Goal: Task Accomplishment & Management: Manage account settings

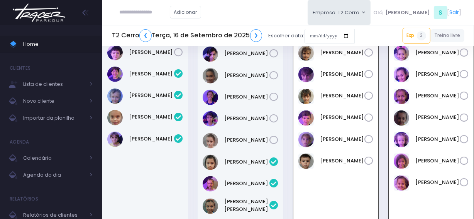
scroll to position [883, 0]
click at [54, 15] on img at bounding box center [39, 12] width 59 height 27
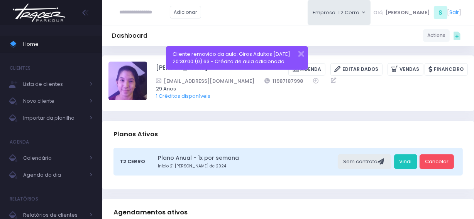
click at [56, 15] on img at bounding box center [39, 12] width 59 height 27
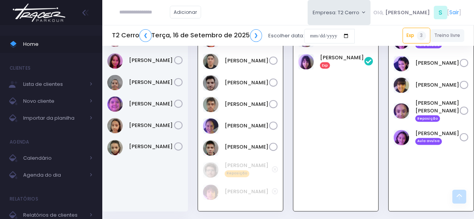
scroll to position [1151, 0]
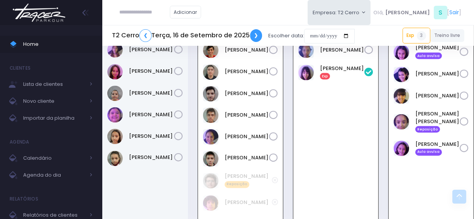
click at [257, 34] on link "❯" at bounding box center [256, 35] width 12 height 13
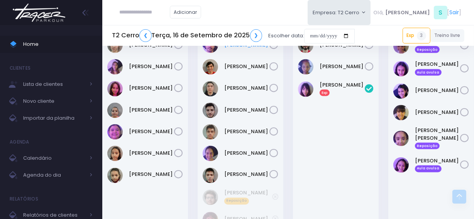
scroll to position [1122, 0]
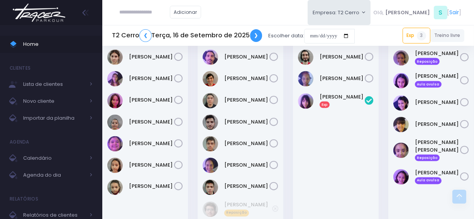
click at [253, 33] on link "❯" at bounding box center [256, 35] width 12 height 13
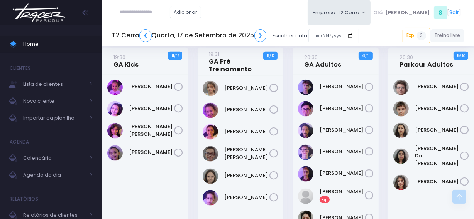
scroll to position [881, 0]
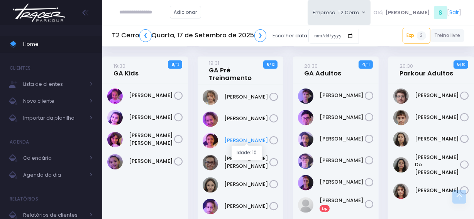
click at [232, 139] on link "Isabela Vilas" at bounding box center [246, 141] width 45 height 8
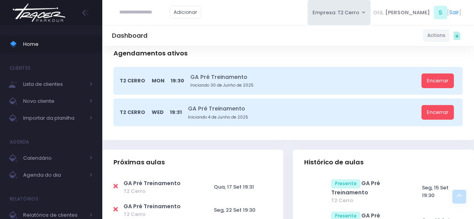
scroll to position [175, 0]
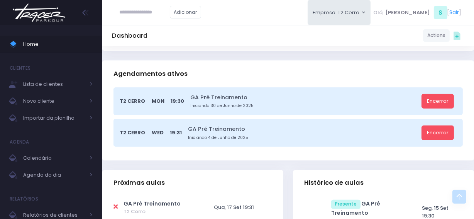
click at [115, 204] on icon at bounding box center [115, 207] width 4 height 6
type input "**********"
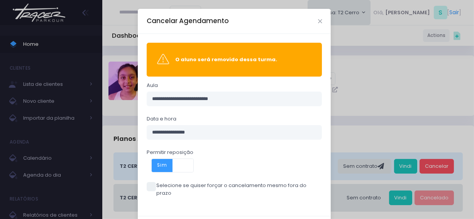
scroll to position [30, 0]
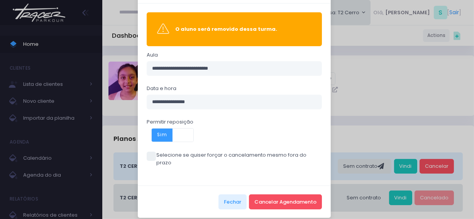
click at [148, 157] on span at bounding box center [151, 156] width 9 height 9
click at [147, 157] on span at bounding box center [151, 156] width 9 height 9
click at [284, 195] on button "Cancelar Agendamento" at bounding box center [285, 202] width 73 height 15
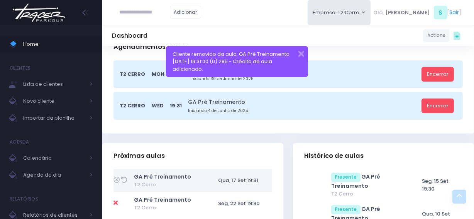
scroll to position [245, 0]
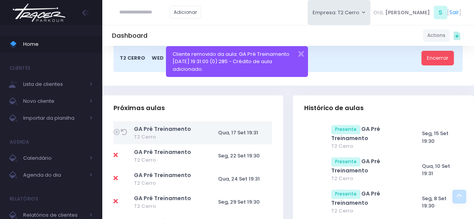
type input "*"
type input "**********"
click at [167, 25] on link "Lara Castilho Farinelli" at bounding box center [157, 26] width 44 height 8
type input "**********"
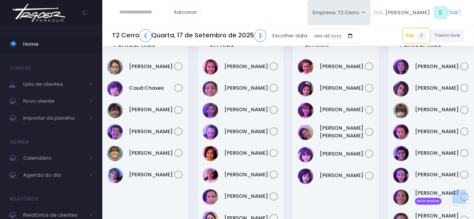
scroll to position [566, 0]
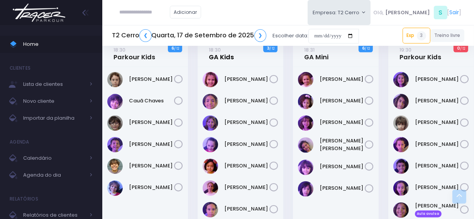
click at [221, 58] on link "18:30 GA Kids" at bounding box center [221, 53] width 25 height 15
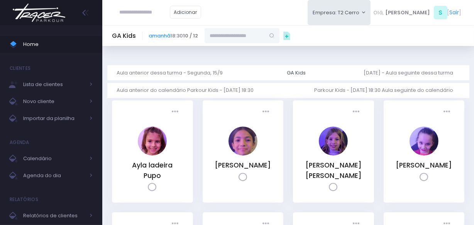
click at [233, 37] on input "text" at bounding box center [234, 35] width 60 height 15
paste input "**********"
type input "**********"
drag, startPoint x: 277, startPoint y: 34, endPoint x: 181, endPoint y: 37, distance: 95.3
click at [181, 37] on div "**********" at bounding box center [220, 35] width 142 height 15
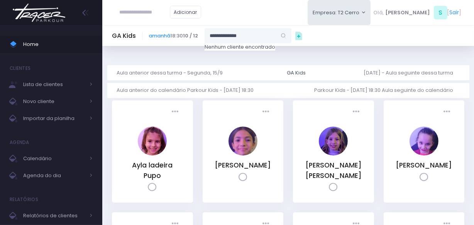
click at [228, 35] on input "**********" at bounding box center [240, 35] width 72 height 15
click at [245, 49] on link "Isabela [PERSON_NAME] [PERSON_NAME]" at bounding box center [248, 50] width 57 height 8
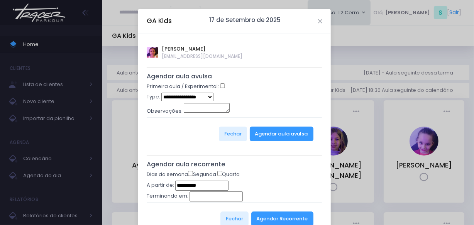
type input "**********"
click at [199, 96] on select "**********" at bounding box center [187, 97] width 52 height 8
select select "*"
click at [161, 93] on select "**********" at bounding box center [187, 97] width 52 height 8
click at [262, 133] on button "Agendar aula avulsa" at bounding box center [282, 134] width 64 height 15
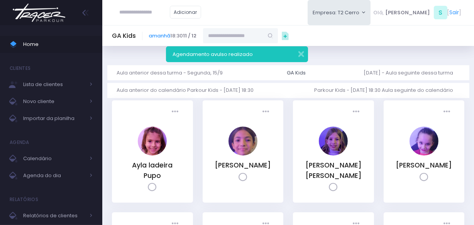
click at [41, 17] on img at bounding box center [39, 12] width 59 height 27
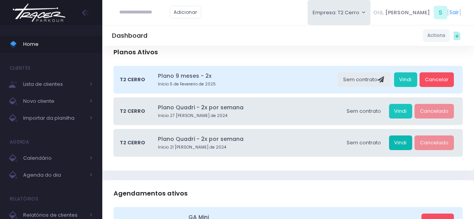
scroll to position [70, 0]
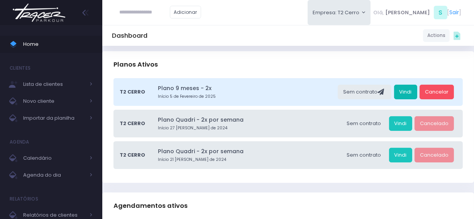
click at [404, 88] on link "Vindi" at bounding box center [405, 92] width 23 height 15
click at [405, 92] on link "Vindi" at bounding box center [405, 92] width 23 height 15
click at [48, 14] on img at bounding box center [39, 12] width 59 height 27
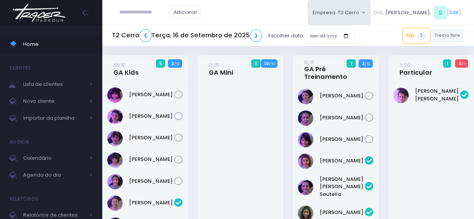
scroll to position [1388, 0]
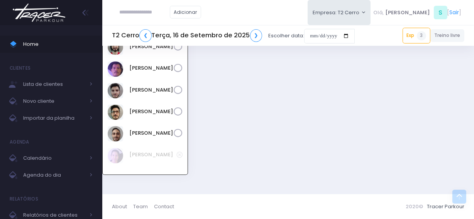
click at [30, 19] on img at bounding box center [39, 12] width 59 height 27
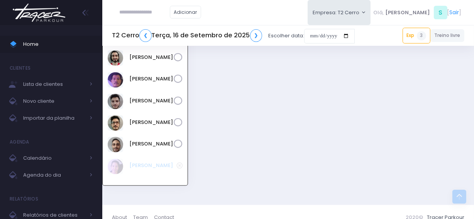
scroll to position [1352, 0]
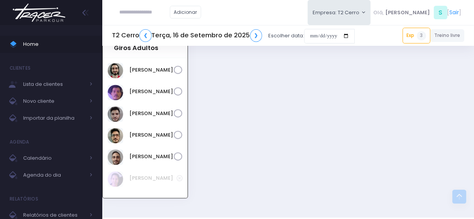
click at [51, 21] on img at bounding box center [39, 12] width 59 height 27
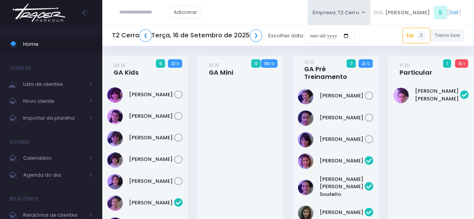
scroll to position [1388, 0]
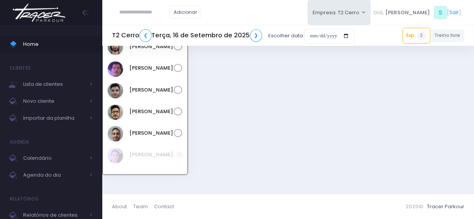
click at [61, 14] on img at bounding box center [39, 12] width 59 height 27
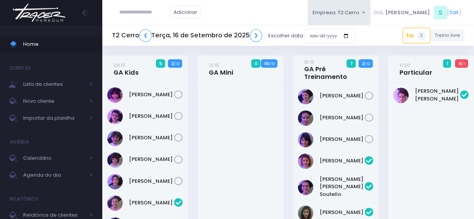
scroll to position [1388, 0]
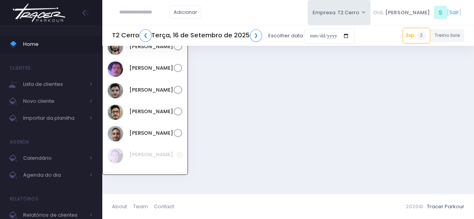
click at [26, 15] on img at bounding box center [39, 12] width 59 height 27
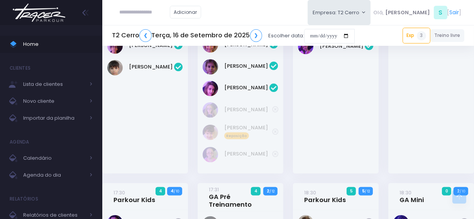
scroll to position [686, 0]
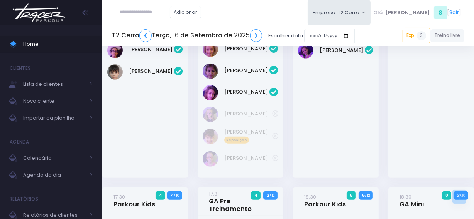
click at [45, 15] on img at bounding box center [39, 12] width 59 height 27
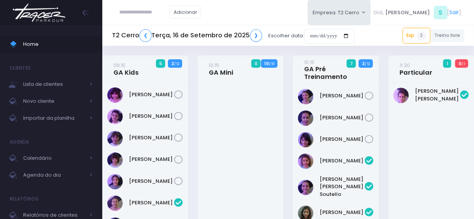
scroll to position [1388, 0]
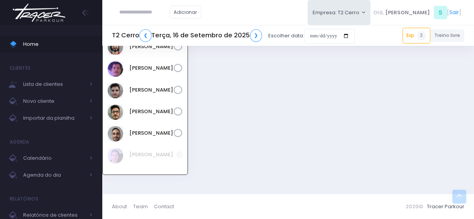
click at [34, 11] on img at bounding box center [39, 12] width 59 height 27
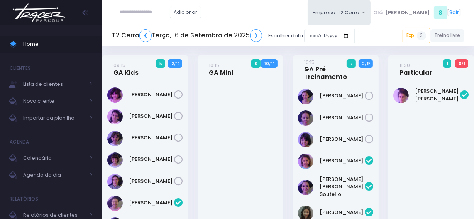
scroll to position [1388, 0]
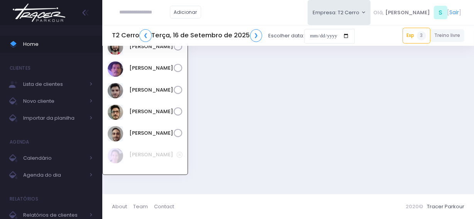
click at [45, 12] on img at bounding box center [39, 12] width 59 height 27
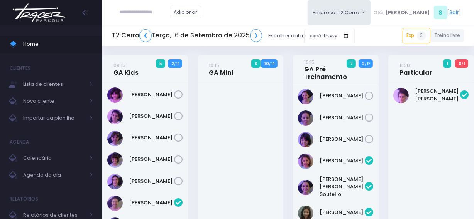
scroll to position [1388, 0]
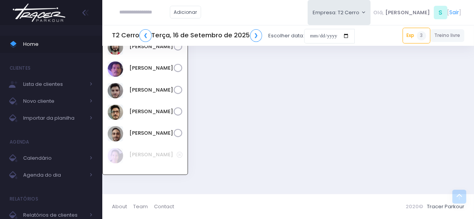
click at [44, 11] on img at bounding box center [39, 12] width 59 height 27
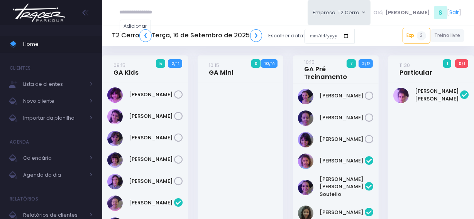
scroll to position [1388, 0]
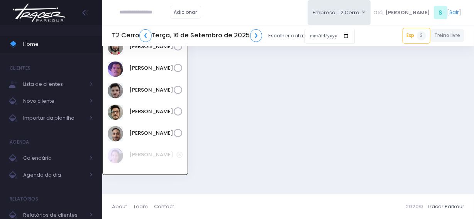
click at [58, 14] on img at bounding box center [39, 12] width 59 height 27
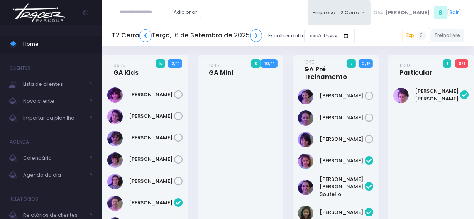
scroll to position [1388, 0]
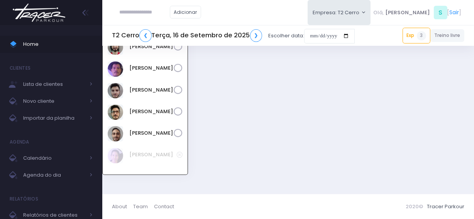
click at [52, 14] on img at bounding box center [39, 12] width 59 height 27
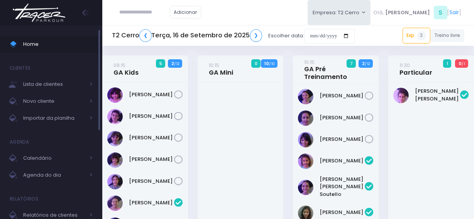
scroll to position [1388, 0]
